Goal: Transaction & Acquisition: Purchase product/service

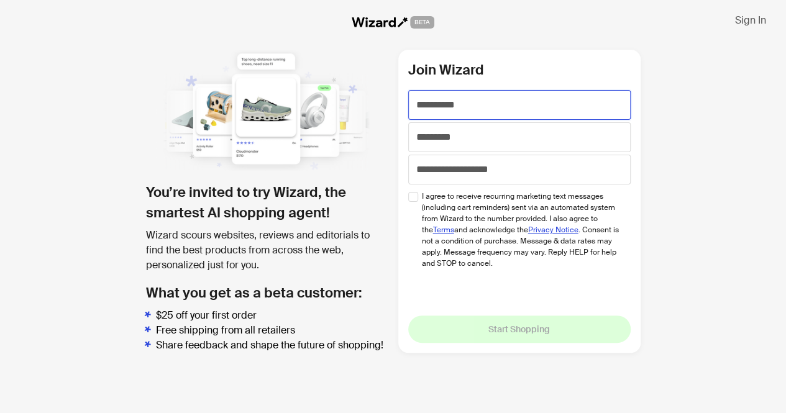
click at [498, 106] on input "text" at bounding box center [519, 105] width 223 height 30
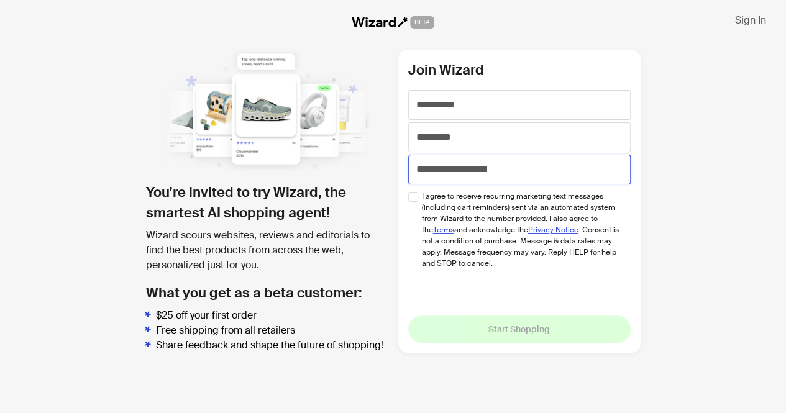
click at [473, 166] on input "tel" at bounding box center [519, 170] width 223 height 30
paste input "**********"
type input "**********"
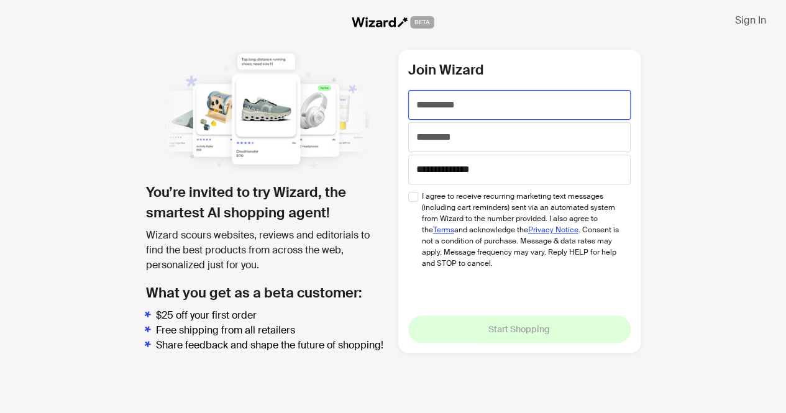
click at [430, 107] on input "text" at bounding box center [519, 105] width 223 height 30
type input "*******"
click at [449, 140] on input "text" at bounding box center [519, 137] width 223 height 30
type input "*****"
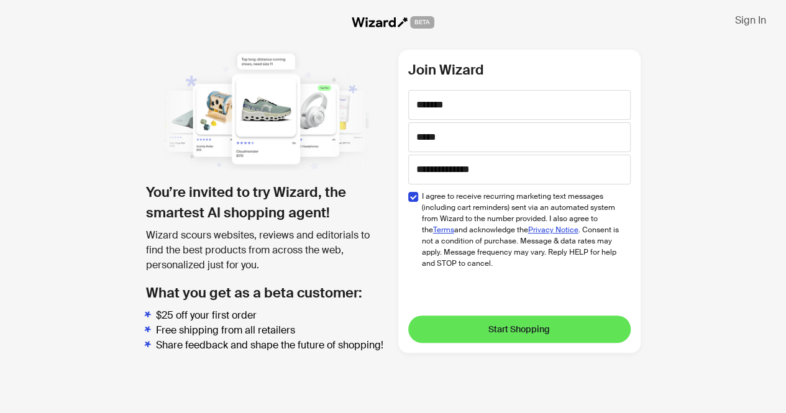
click at [505, 326] on span "Start Shopping" at bounding box center [520, 329] width 62 height 11
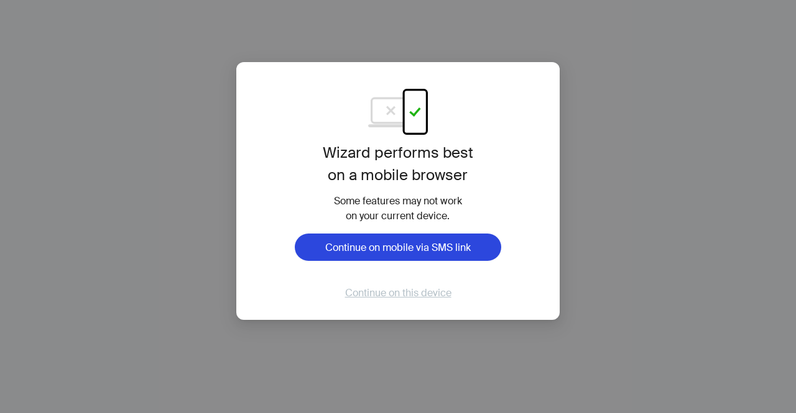
click at [423, 293] on span "Continue on this device" at bounding box center [398, 293] width 106 height 13
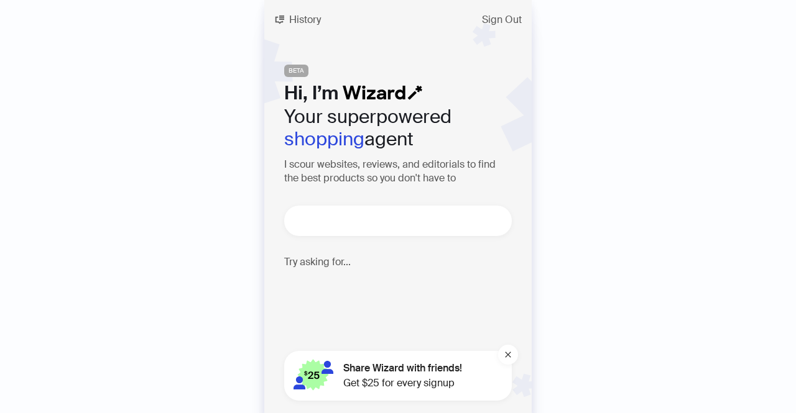
click at [405, 221] on textarea at bounding box center [403, 221] width 218 height 16
type textarea "**********"
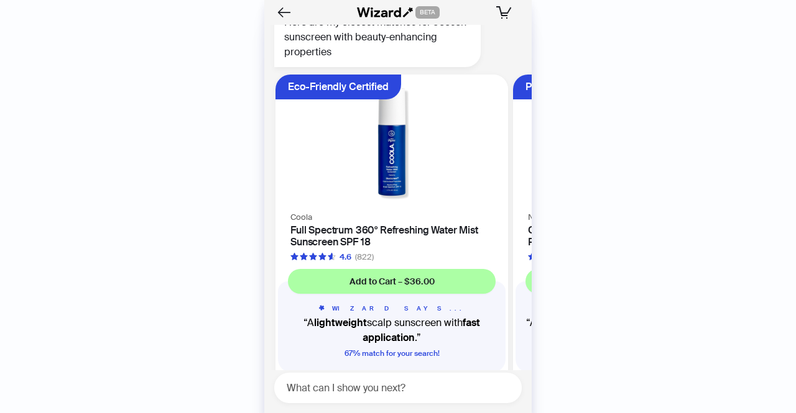
scroll to position [79, 0]
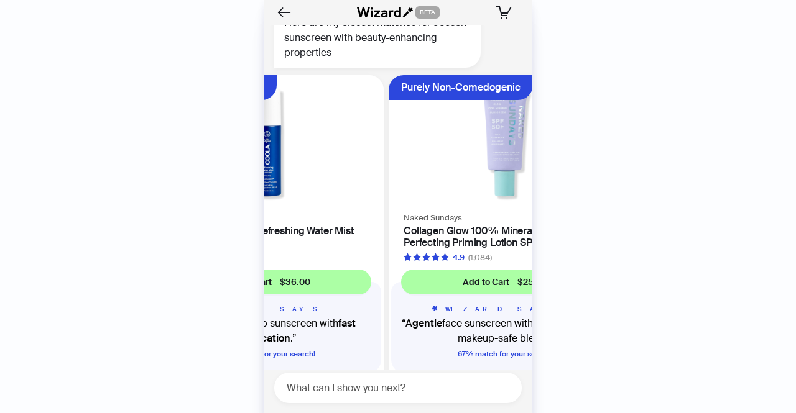
scroll to position [126, 0]
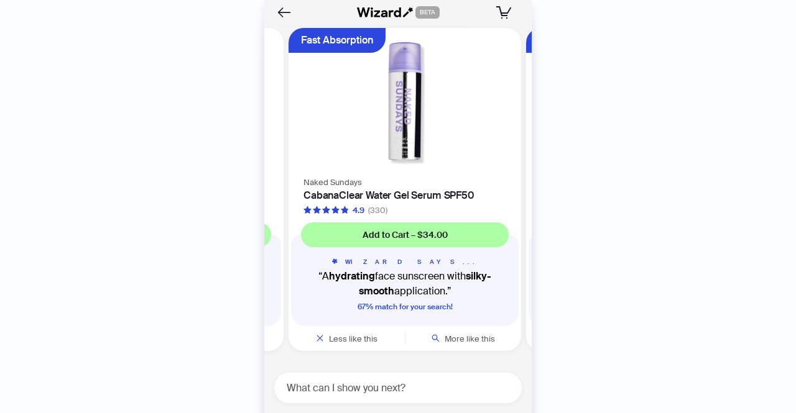
scroll to position [0, 709]
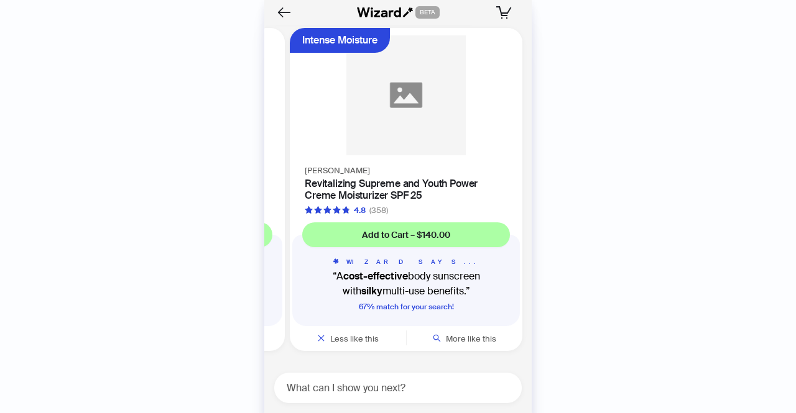
scroll to position [0, 947]
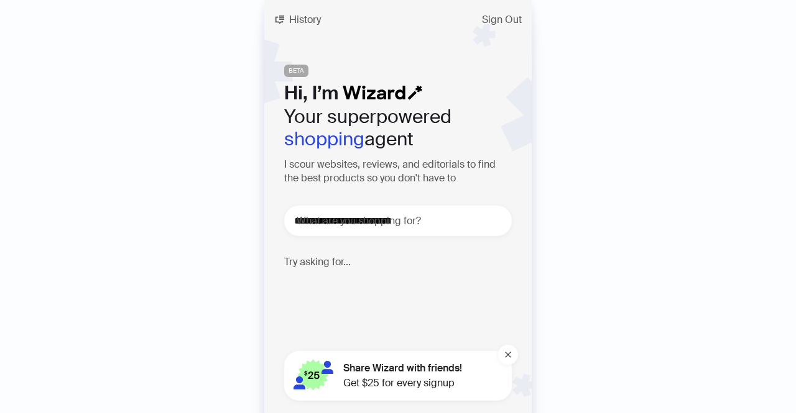
click at [437, 302] on p "I’m looking for a sunscreen that is under $20 and at least SPF 50+ ☀️" at bounding box center [390, 296] width 213 height 37
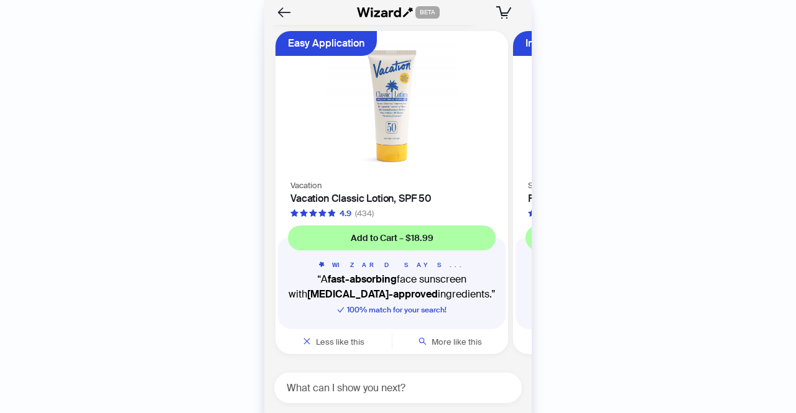
scroll to position [611, 0]
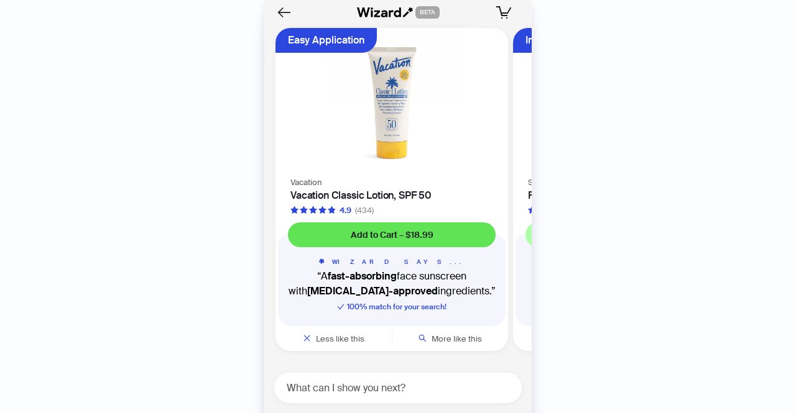
click at [405, 236] on span "Add to Cart – $18.99" at bounding box center [392, 234] width 83 height 11
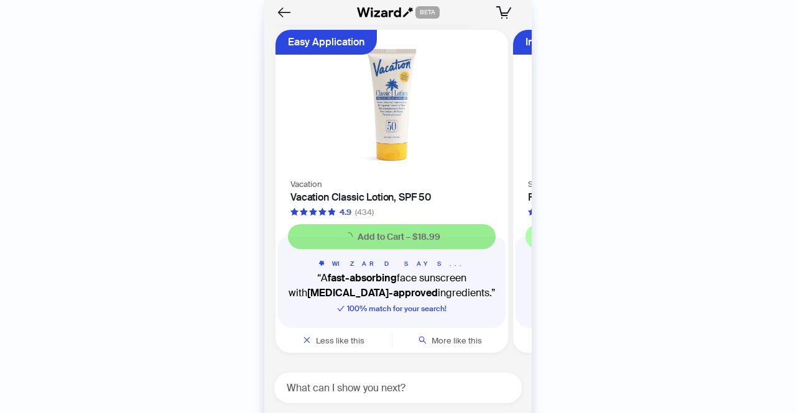
scroll to position [609, 0]
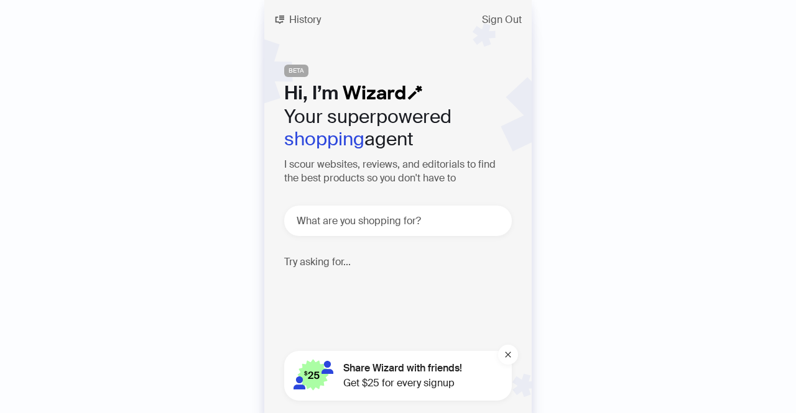
scroll to position [611, 0]
click at [400, 226] on textarea at bounding box center [403, 221] width 218 height 16
click at [420, 215] on textarea at bounding box center [403, 221] width 218 height 16
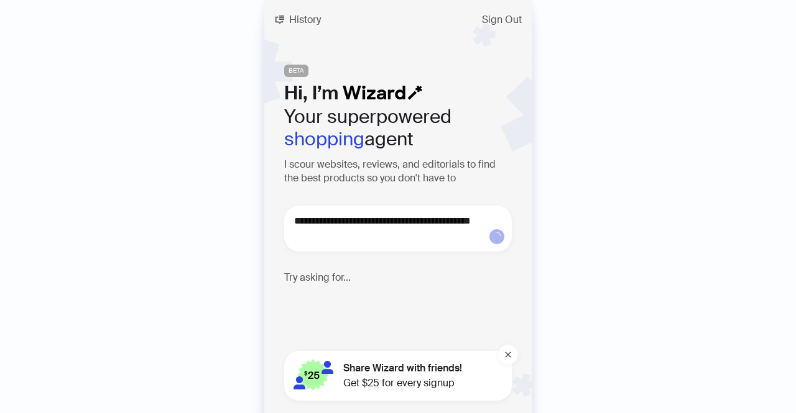
type textarea "**********"
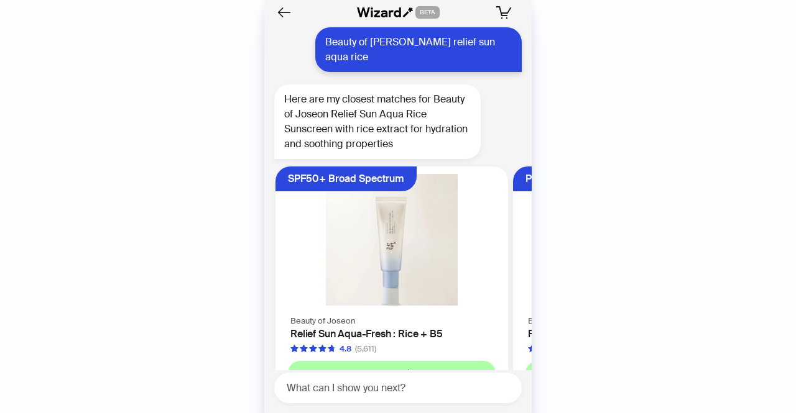
scroll to position [1096, 0]
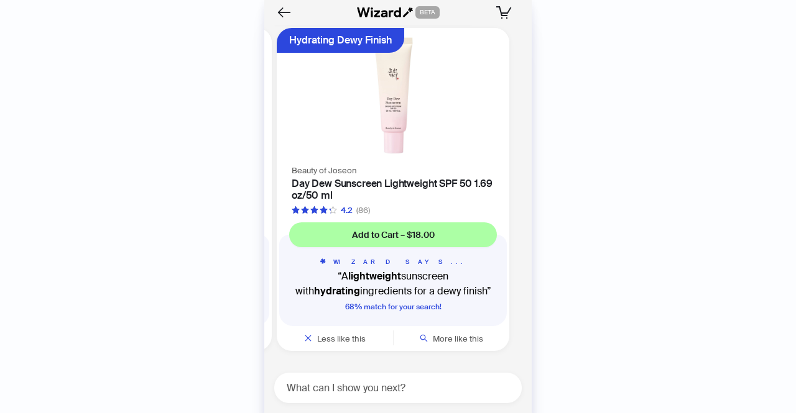
scroll to position [0, 947]
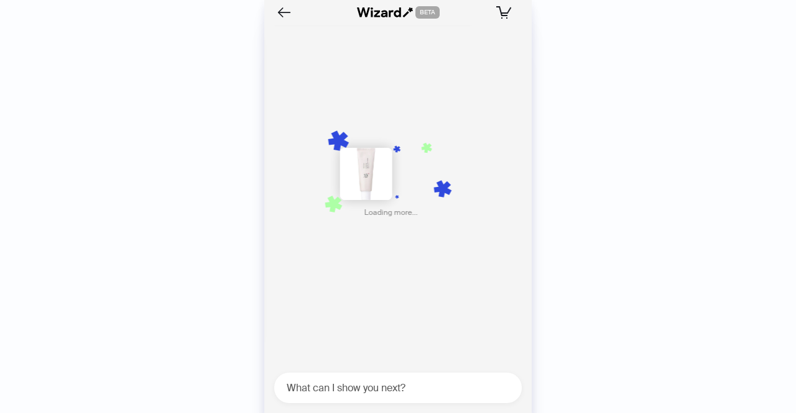
scroll to position [0, 1184]
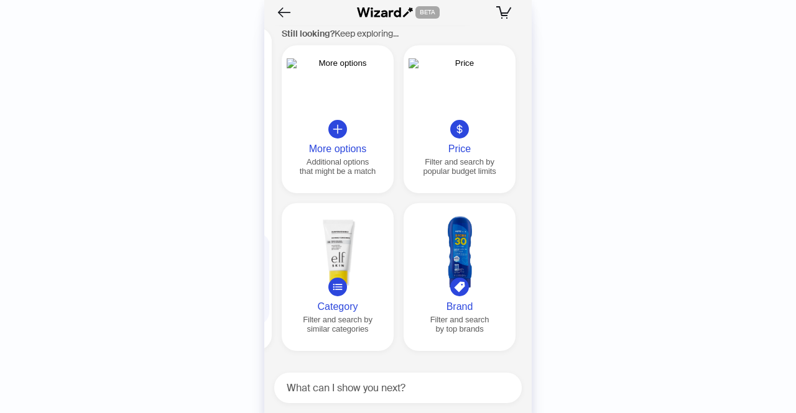
scroll to position [0, 1425]
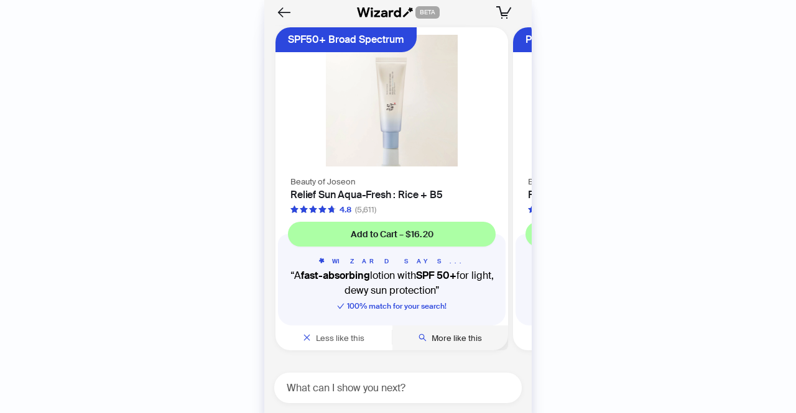
click at [459, 336] on span "More like this" at bounding box center [456, 338] width 50 height 11
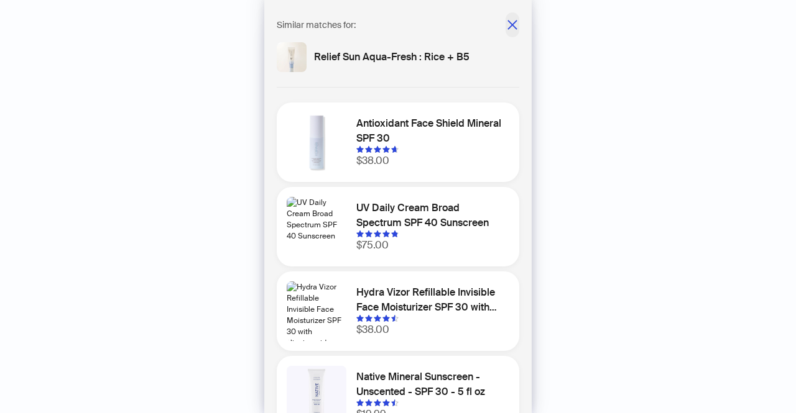
click at [506, 19] on icon "close" at bounding box center [512, 25] width 12 height 12
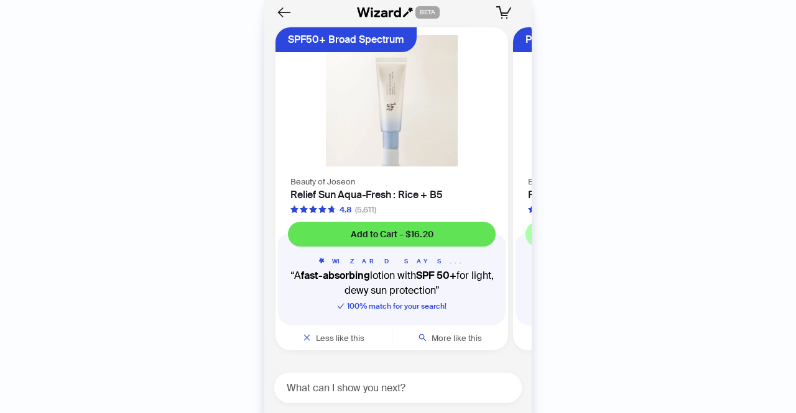
click at [428, 234] on span "Add to Cart – $16.20" at bounding box center [392, 234] width 83 height 11
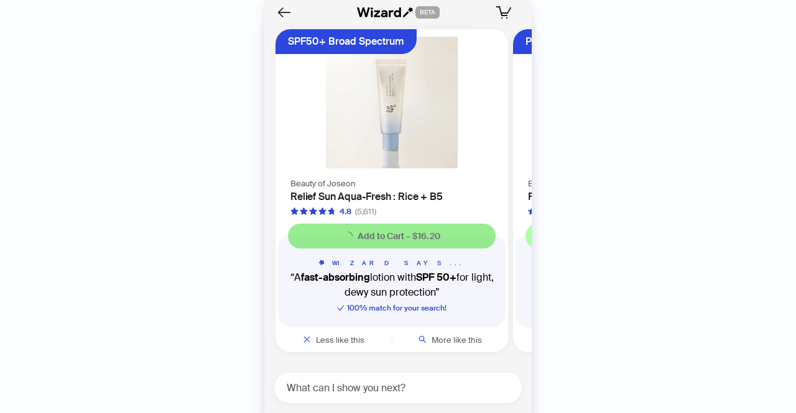
scroll to position [1094, 0]
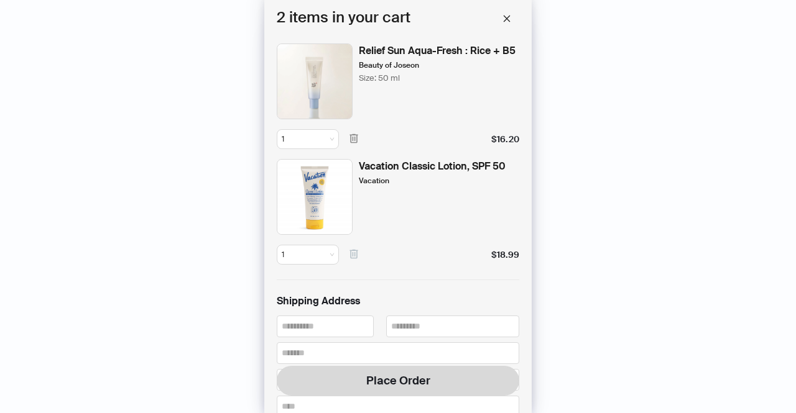
click at [354, 253] on icon "button" at bounding box center [353, 254] width 8 height 9
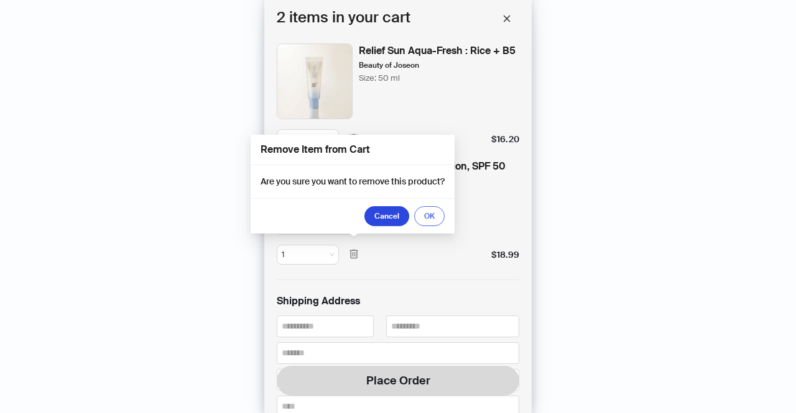
click at [427, 219] on span "OK" at bounding box center [429, 216] width 11 height 10
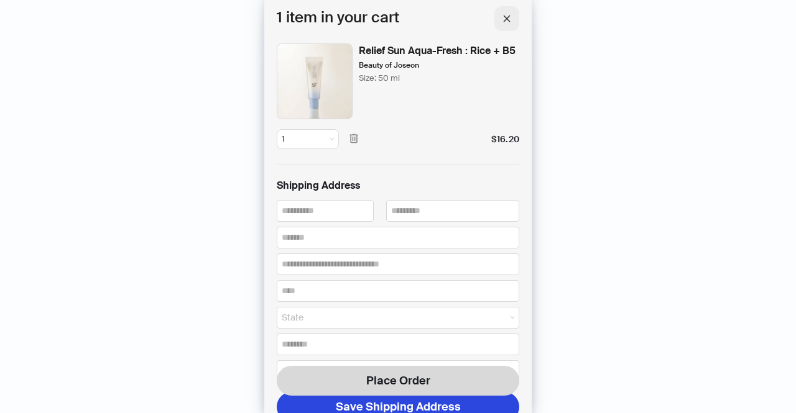
click at [502, 24] on button "button" at bounding box center [506, 18] width 25 height 25
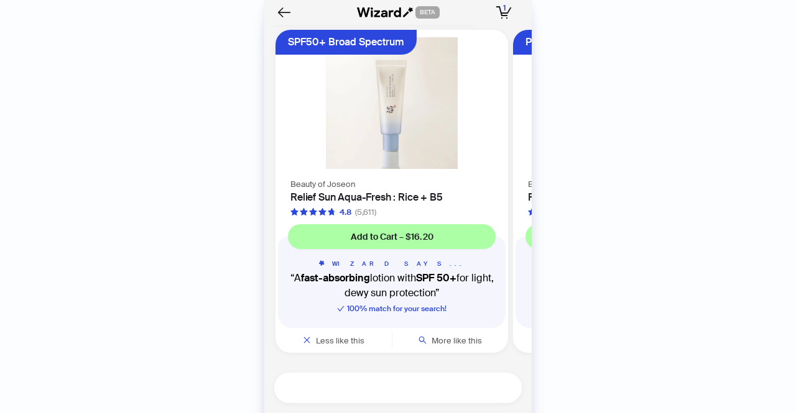
click at [392, 392] on textarea at bounding box center [402, 388] width 237 height 16
type textarea "*******"
paste textarea "**********"
click at [286, 393] on textarea "**********" at bounding box center [402, 388] width 237 height 16
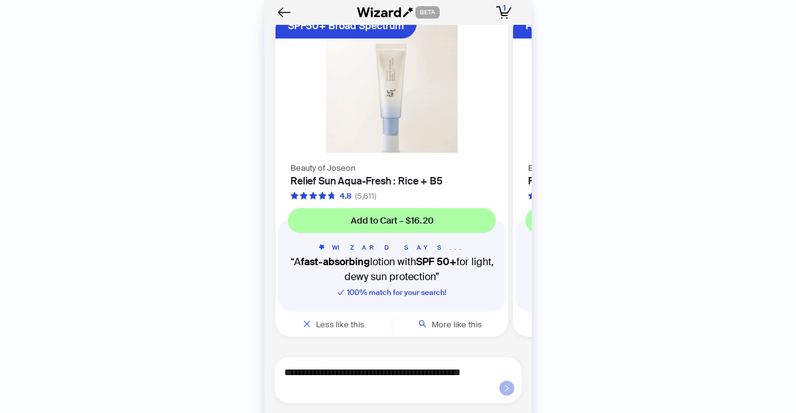
type textarea "**********"
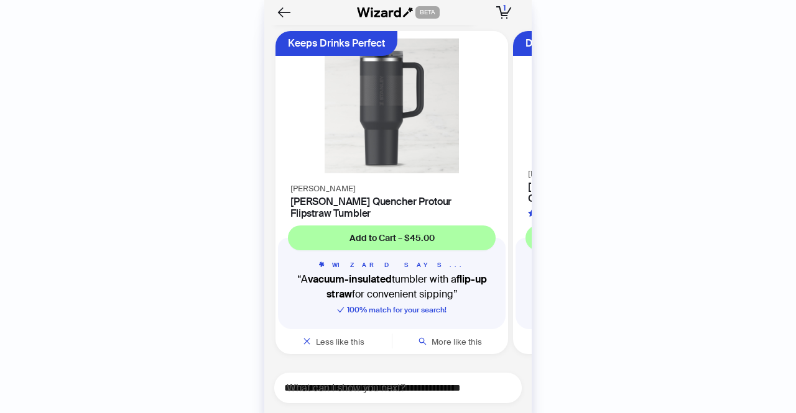
scroll to position [1564, 0]
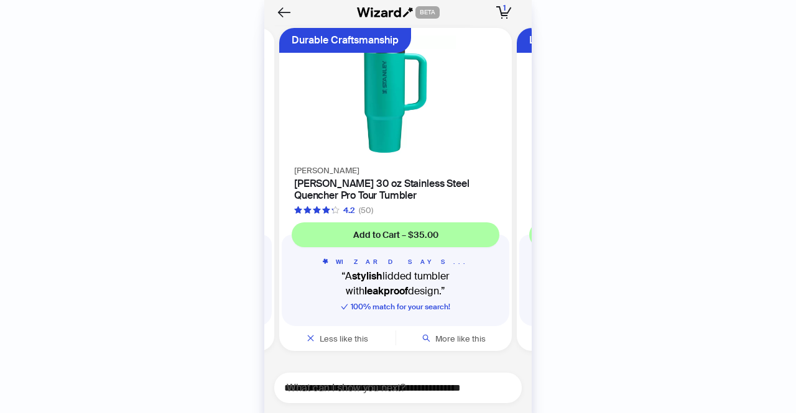
scroll to position [0, 234]
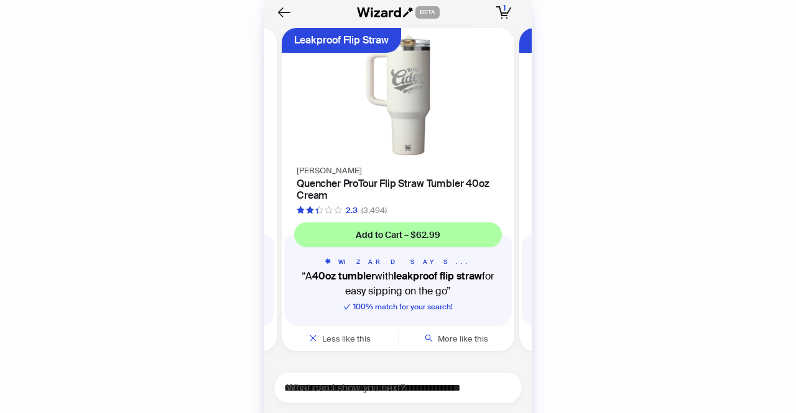
scroll to position [0, 472]
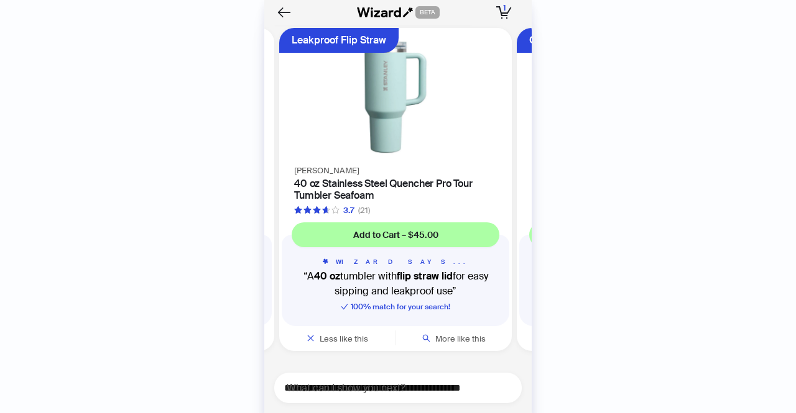
scroll to position [0, 709]
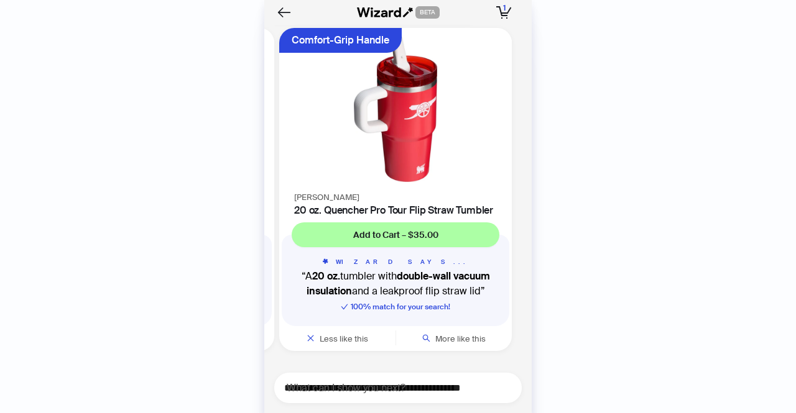
scroll to position [0, 947]
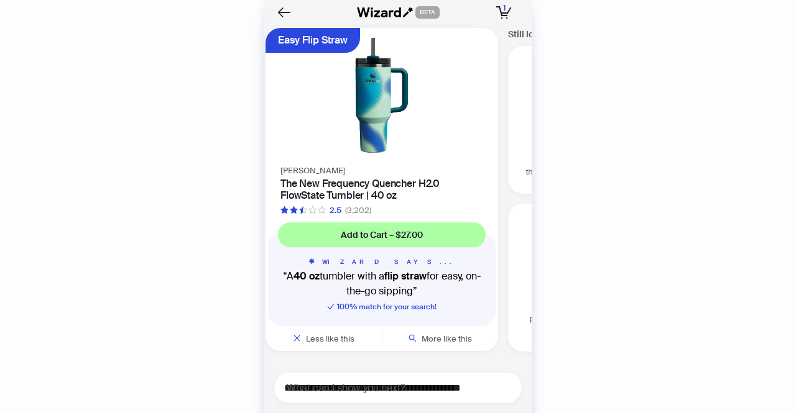
scroll to position [0, 1184]
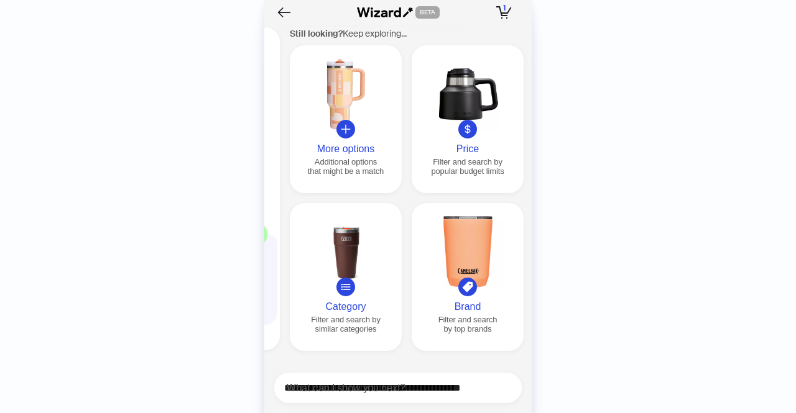
scroll to position [0, 1425]
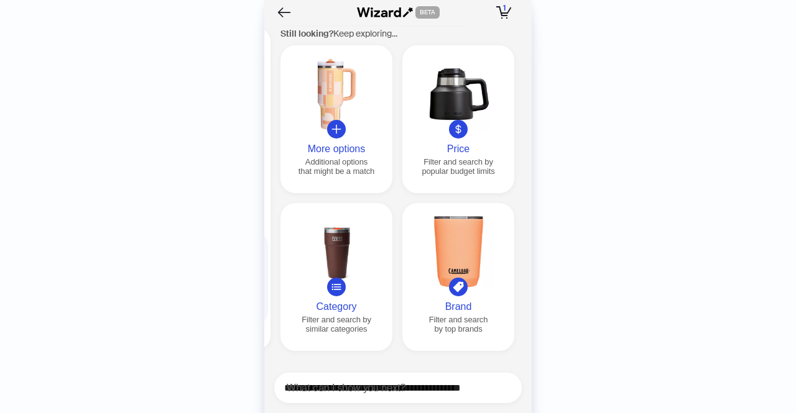
click at [342, 129] on div at bounding box center [336, 129] width 19 height 19
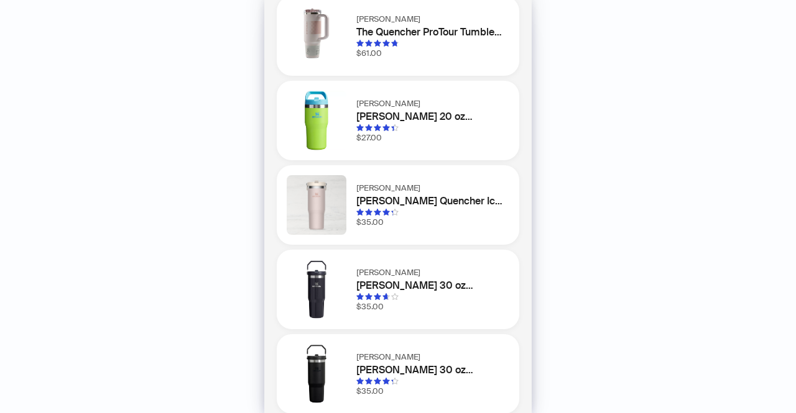
scroll to position [0, 0]
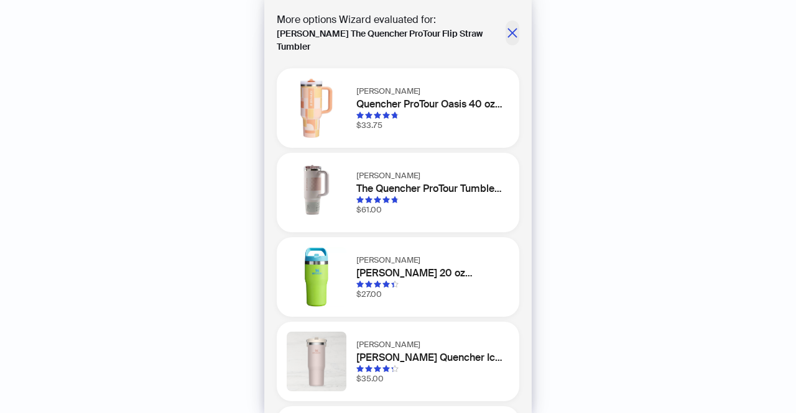
click at [506, 27] on icon "close" at bounding box center [512, 33] width 12 height 12
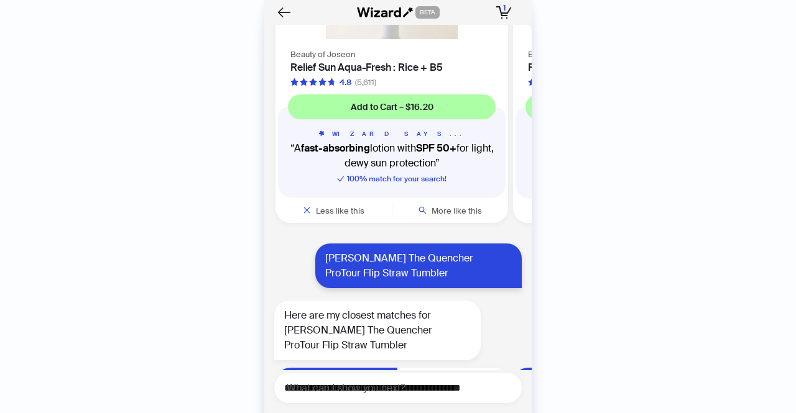
scroll to position [1565, 0]
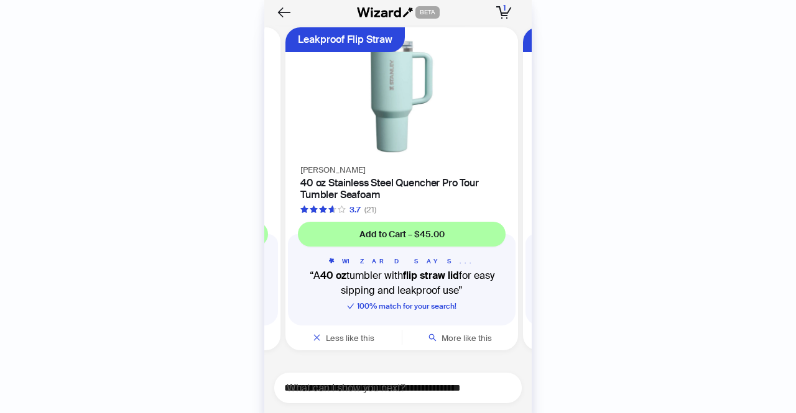
scroll to position [0, 709]
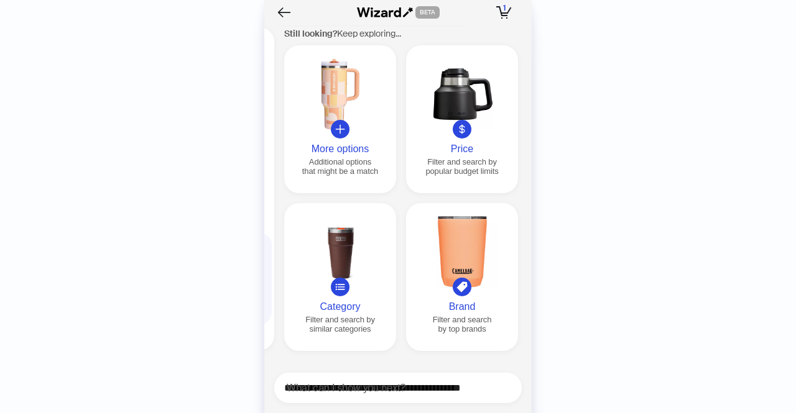
scroll to position [0, 1425]
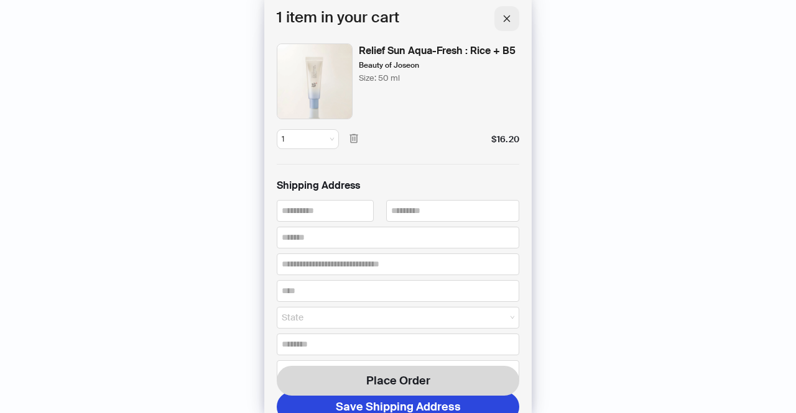
click at [505, 20] on icon "close" at bounding box center [507, 18] width 7 height 7
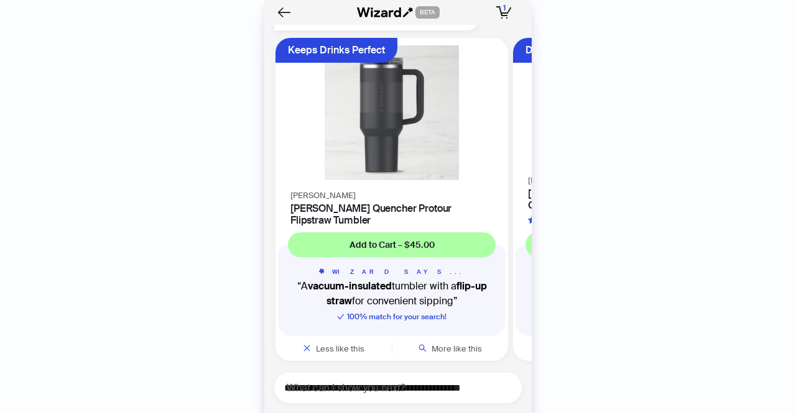
scroll to position [1565, 0]
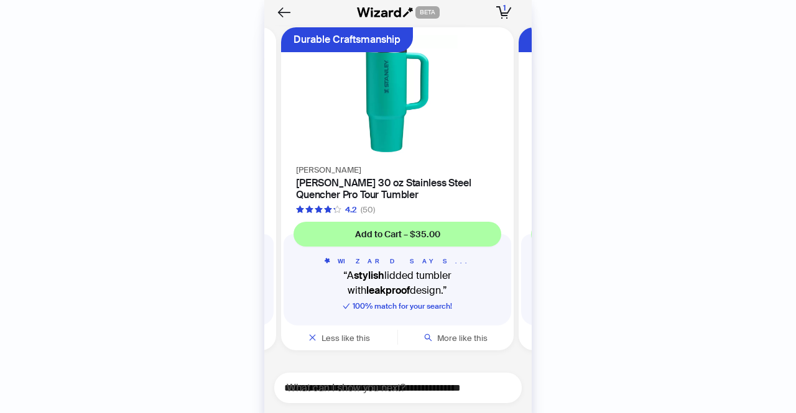
scroll to position [0, 234]
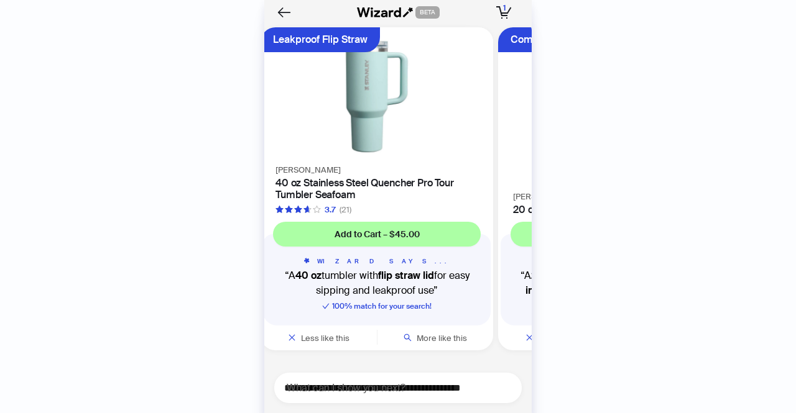
scroll to position [0, 709]
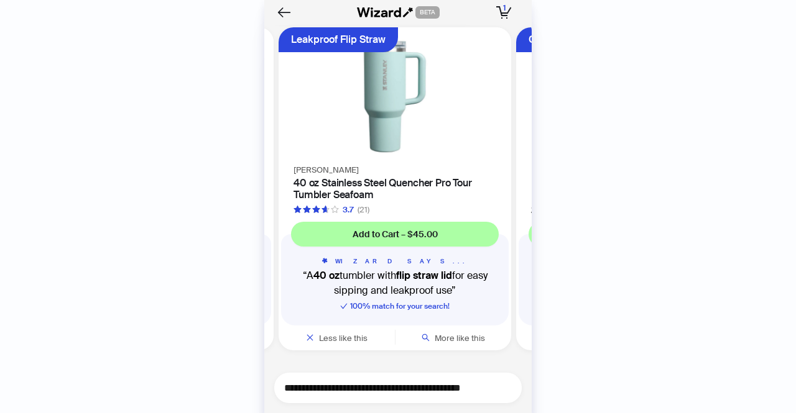
click at [353, 393] on textarea "**********" at bounding box center [402, 388] width 237 height 16
type textarea "*******"
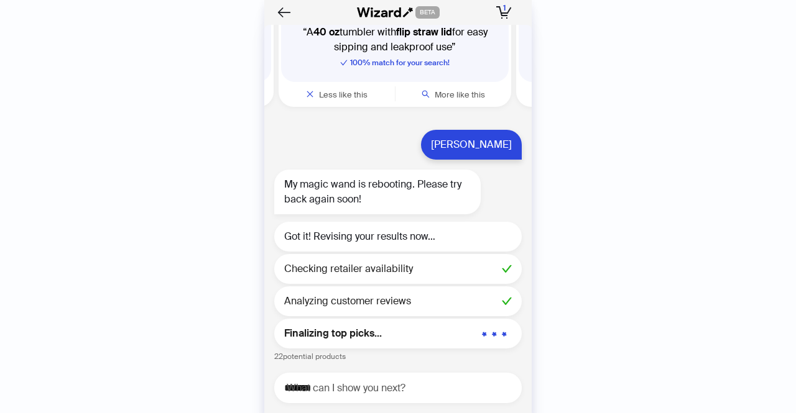
scroll to position [1659, 0]
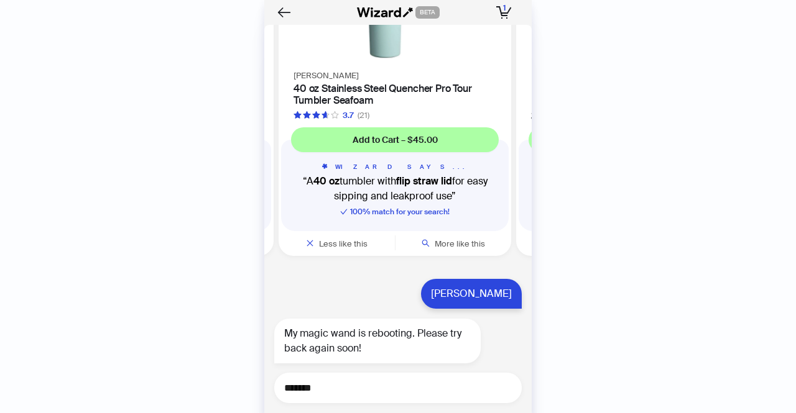
click at [358, 385] on textarea "*******" at bounding box center [402, 388] width 237 height 16
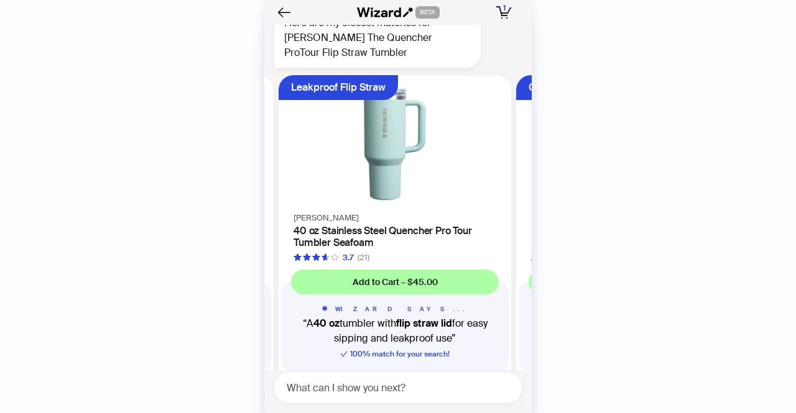
scroll to position [1516, 0]
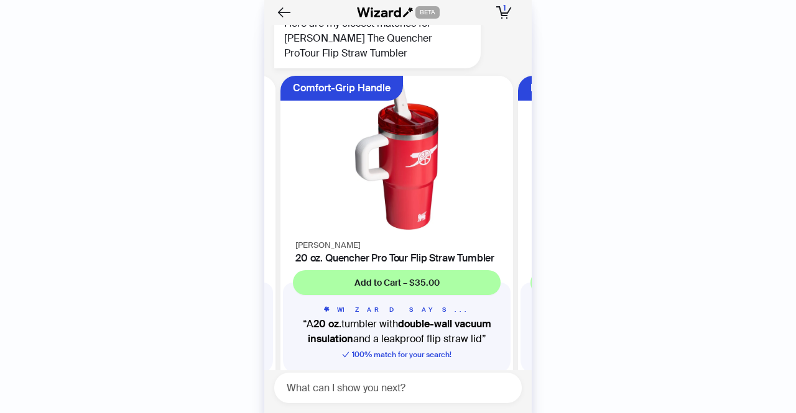
scroll to position [0, 947]
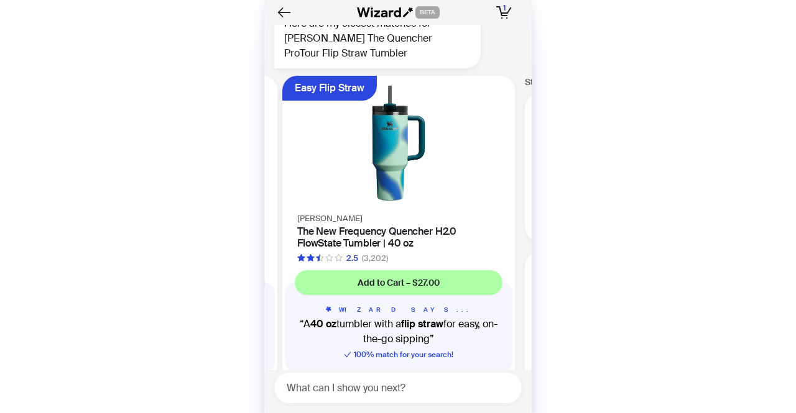
scroll to position [0, 1184]
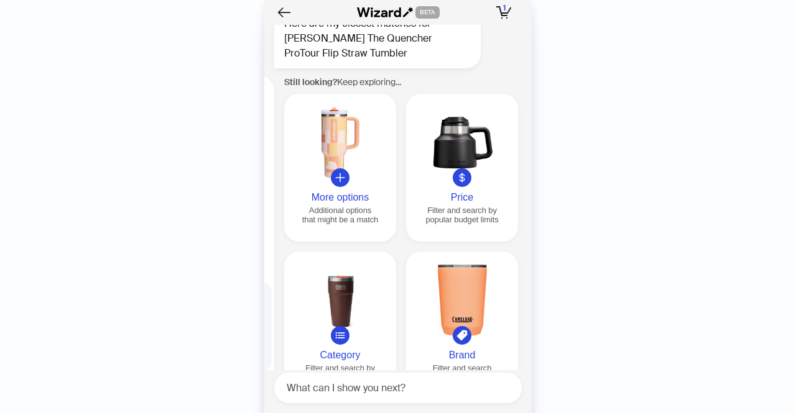
scroll to position [0, 1425]
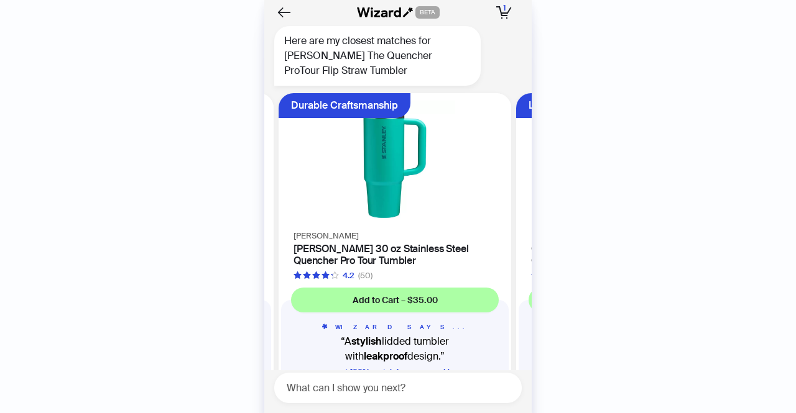
scroll to position [1501, 0]
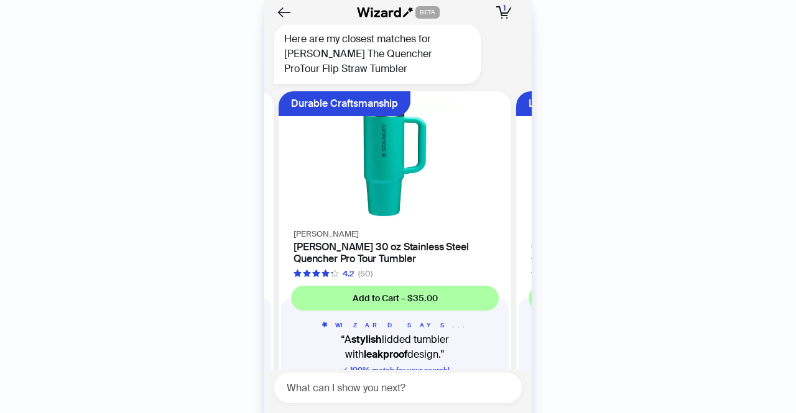
drag, startPoint x: 413, startPoint y: 245, endPoint x: 656, endPoint y: 298, distance: 249.5
click at [656, 298] on div "History Sign Out BETA Hi, I’m Your superpowered shopping agent I scour websites…" at bounding box center [398, 206] width 796 height 413
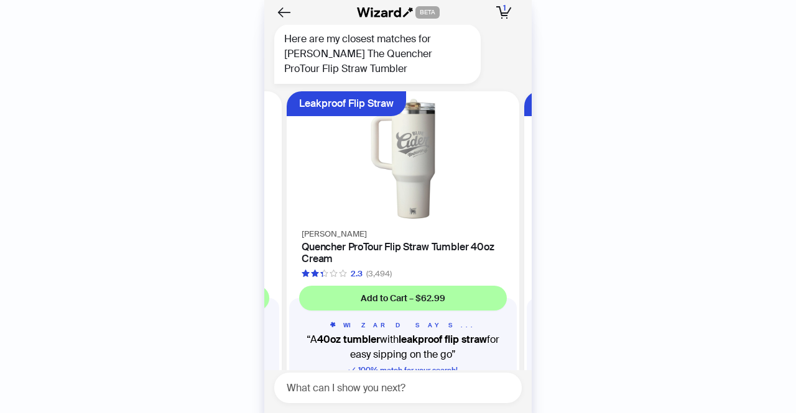
scroll to position [0, 472]
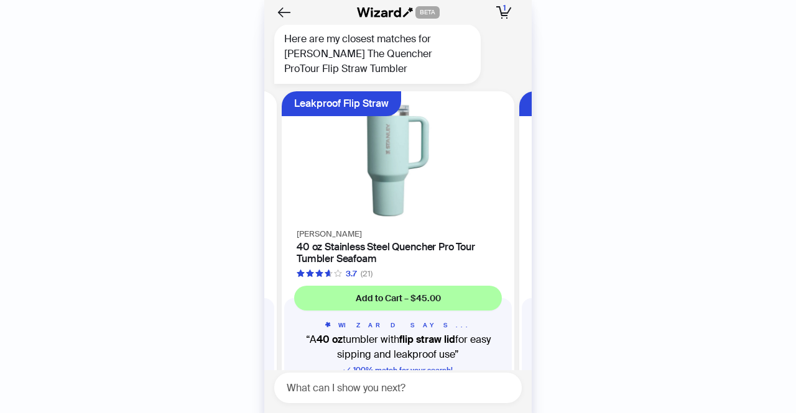
scroll to position [0, 709]
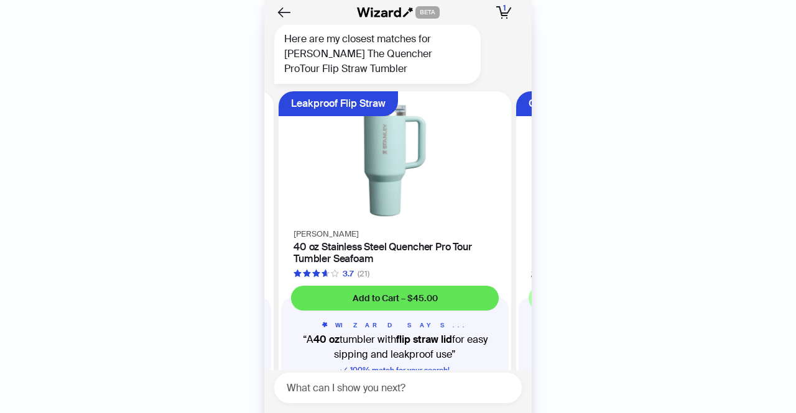
click at [421, 301] on span "Add to Cart – $45.00" at bounding box center [394, 298] width 85 height 11
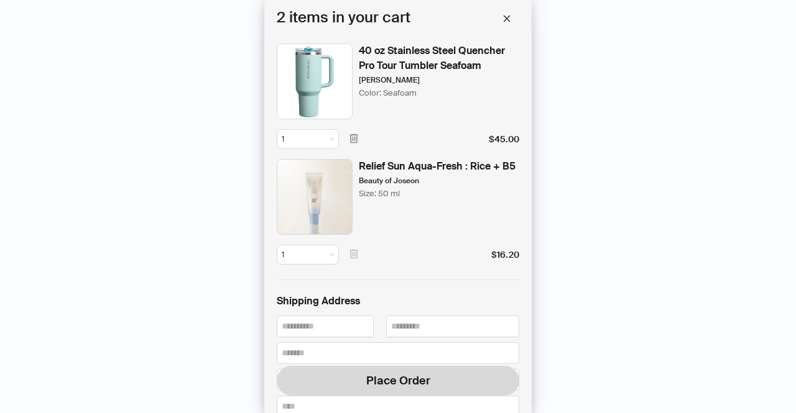
click at [354, 252] on icon "button" at bounding box center [353, 254] width 8 height 9
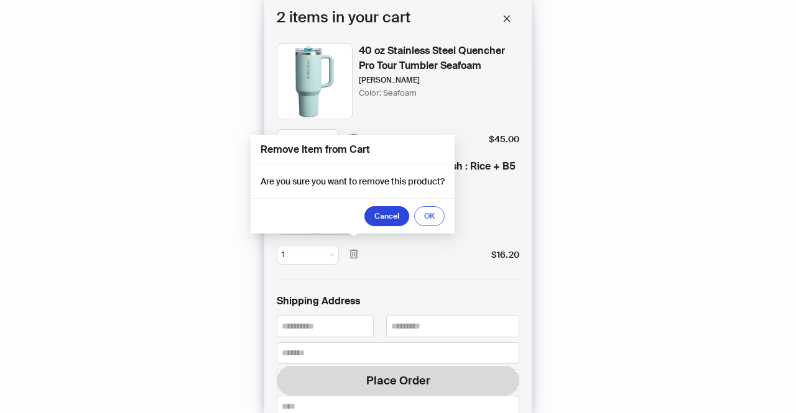
click at [438, 214] on button "OK" at bounding box center [429, 216] width 30 height 20
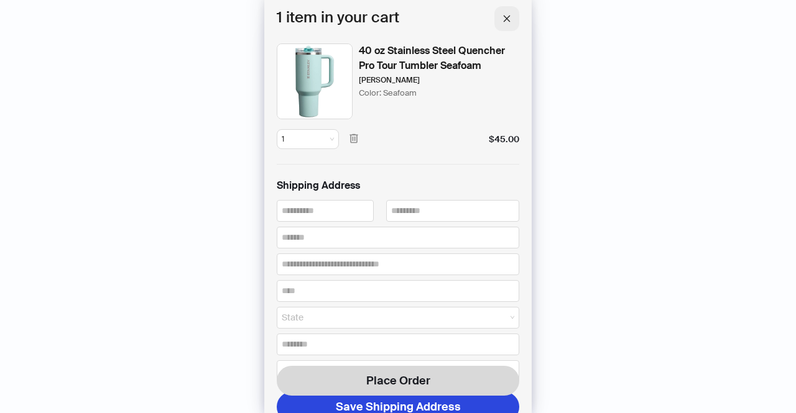
click at [503, 19] on icon "close" at bounding box center [506, 18] width 9 height 9
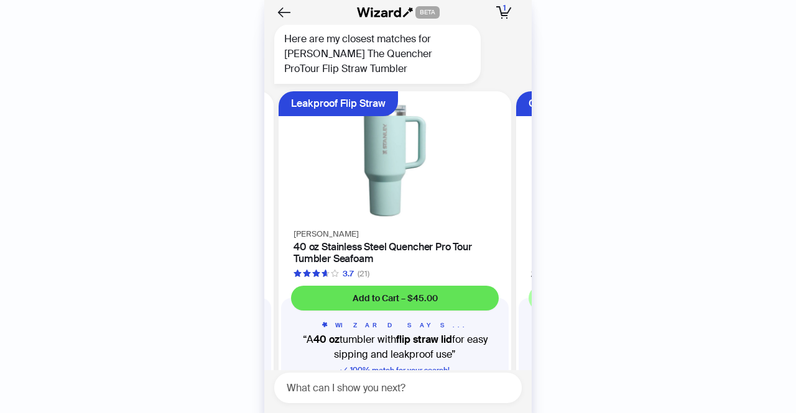
scroll to position [1662, 0]
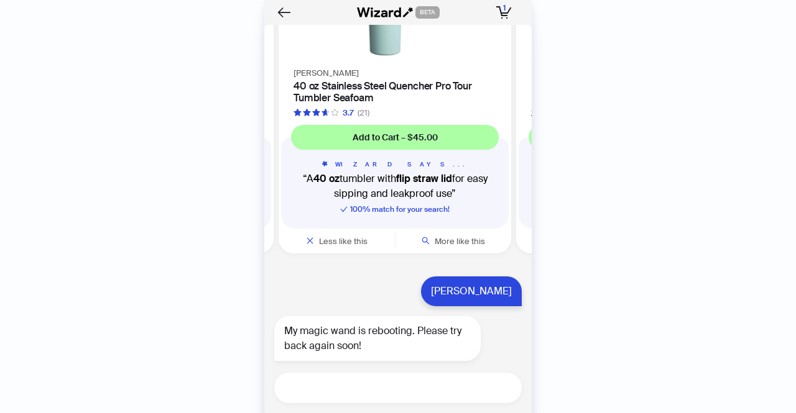
click at [398, 390] on textarea at bounding box center [402, 388] width 237 height 16
type textarea "**********"
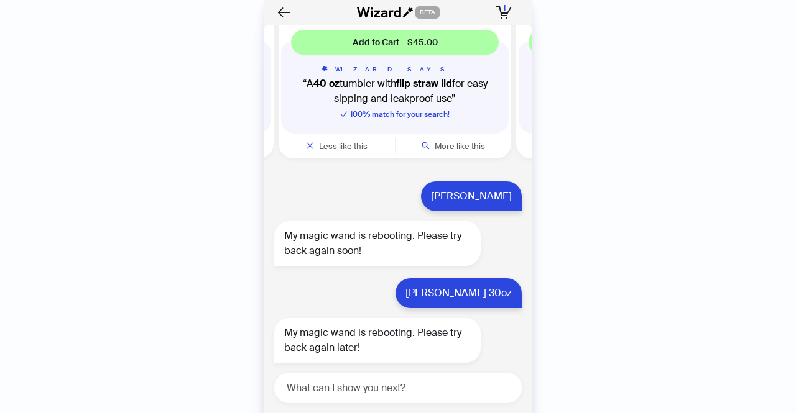
scroll to position [1756, 0]
